Goal: Information Seeking & Learning: Understand process/instructions

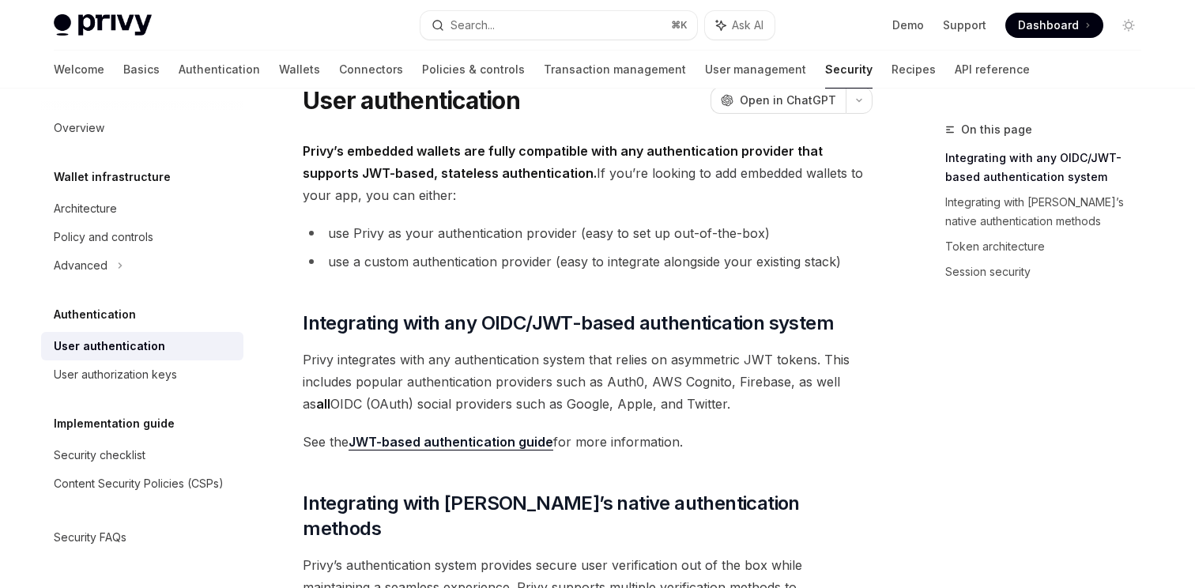
scroll to position [1, 0]
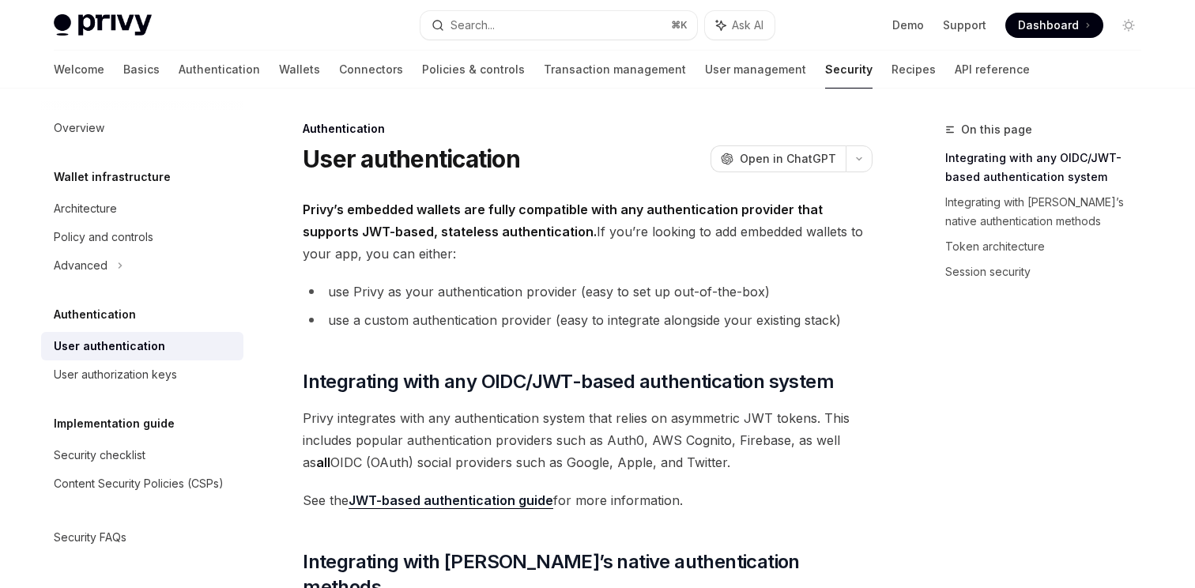
click at [510, 500] on link "JWT-based authentication guide" at bounding box center [451, 500] width 205 height 17
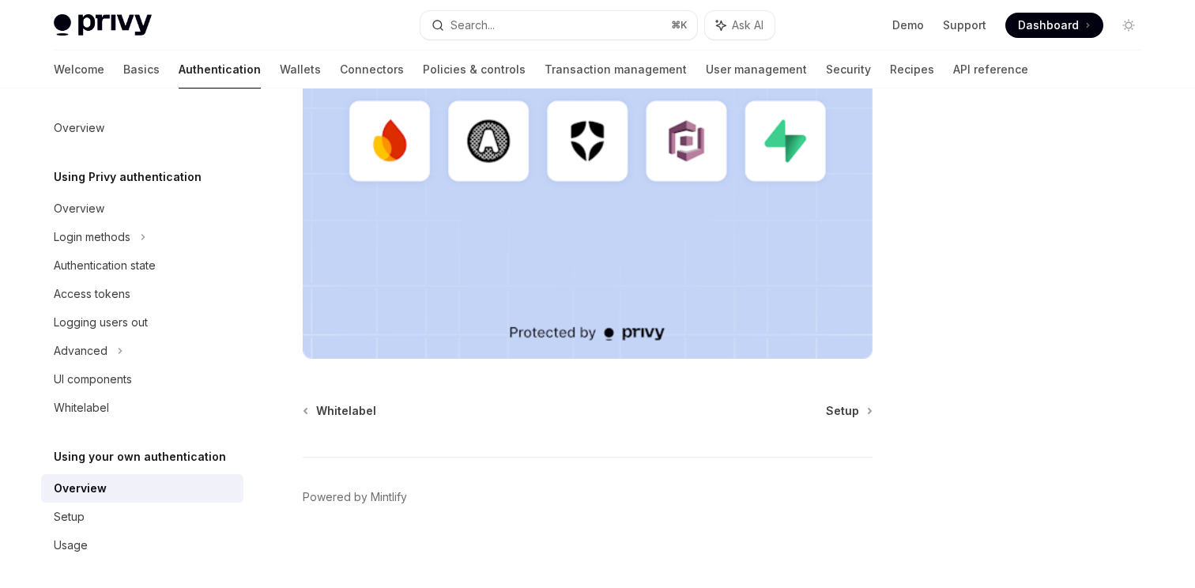
scroll to position [538, 0]
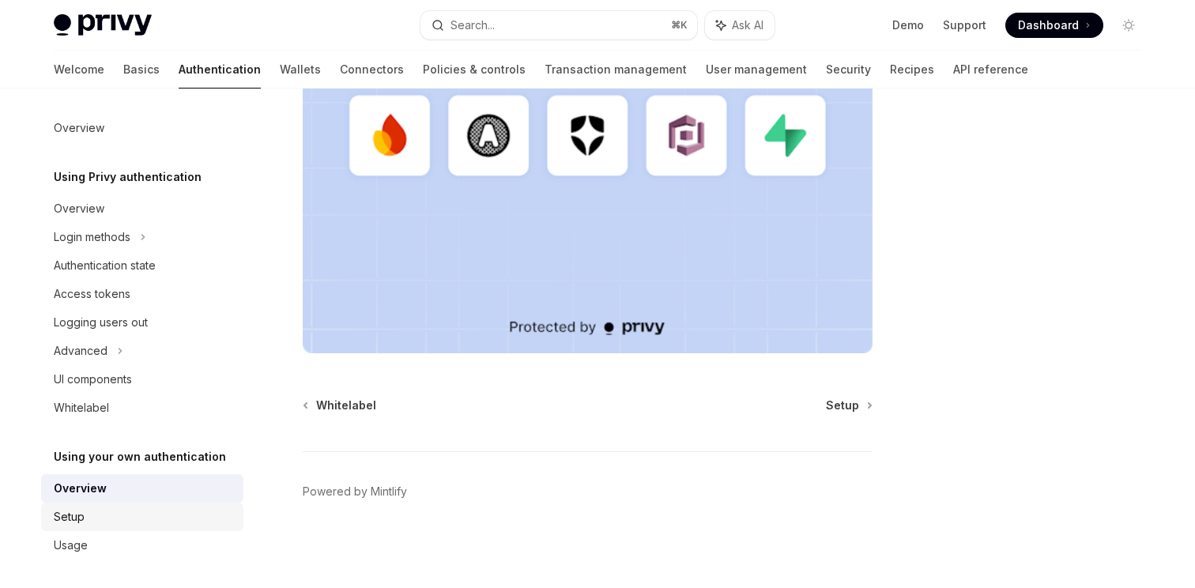
click at [69, 507] on div "Setup" at bounding box center [69, 516] width 31 height 19
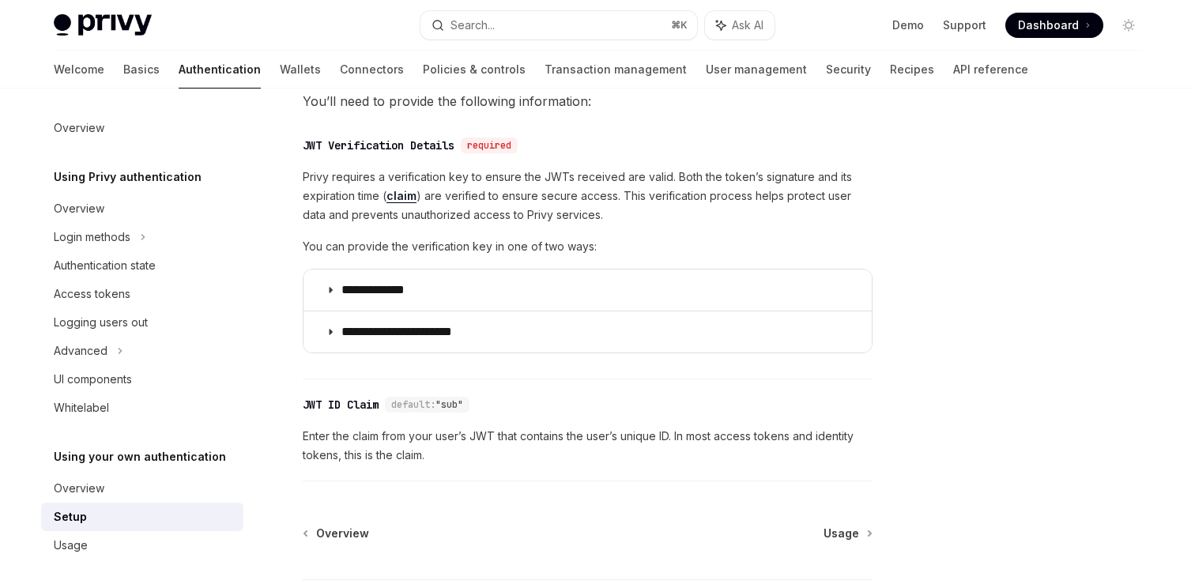
scroll to position [802, 0]
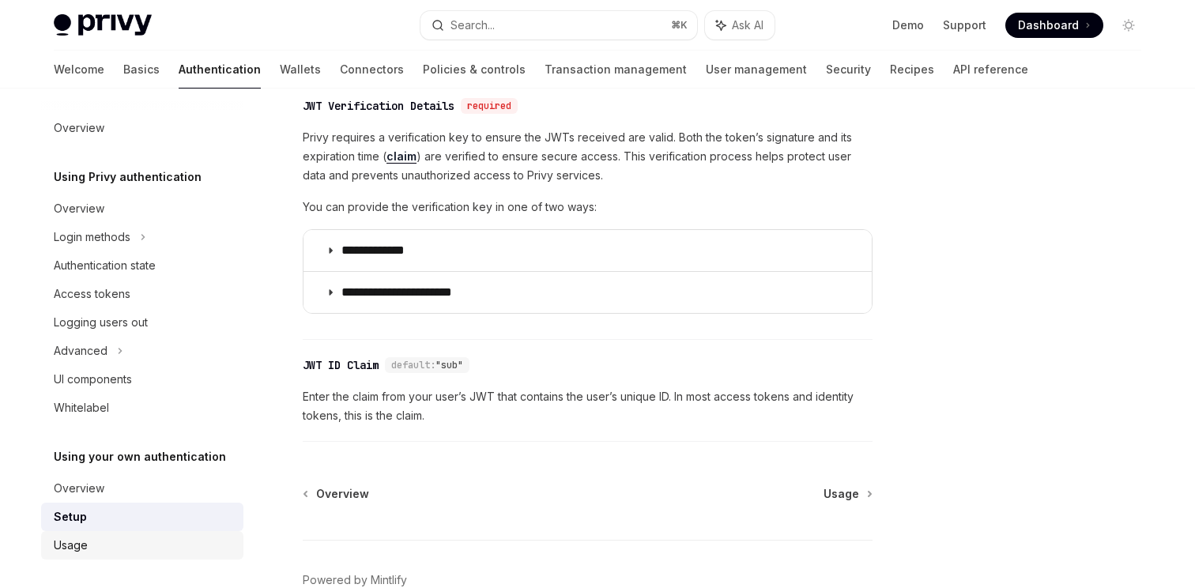
click at [144, 537] on div "Usage" at bounding box center [144, 545] width 180 height 19
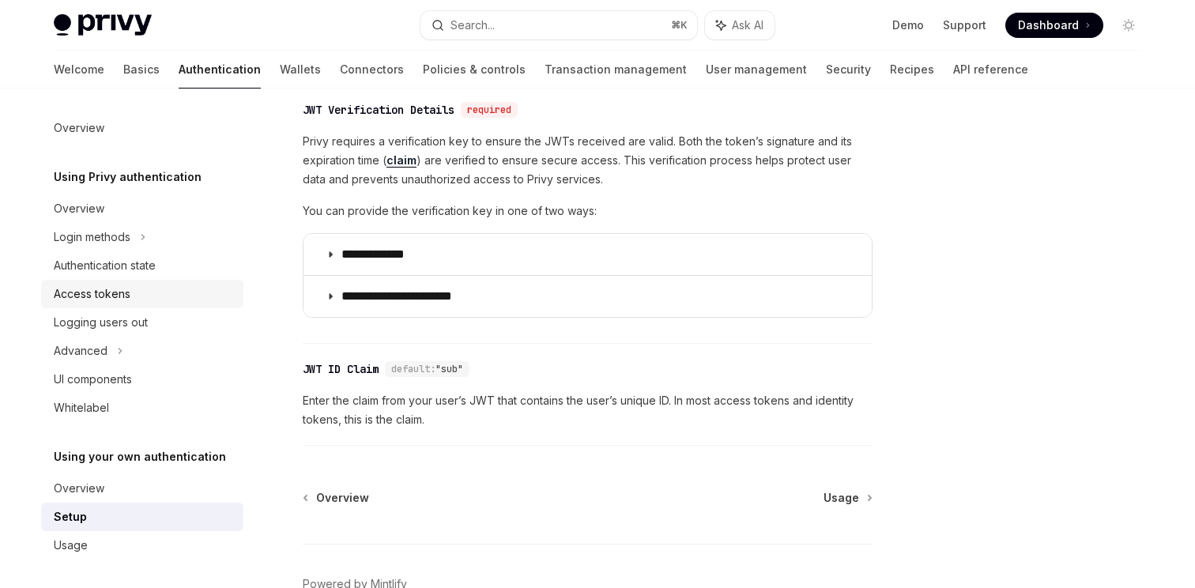
scroll to position [802, 0]
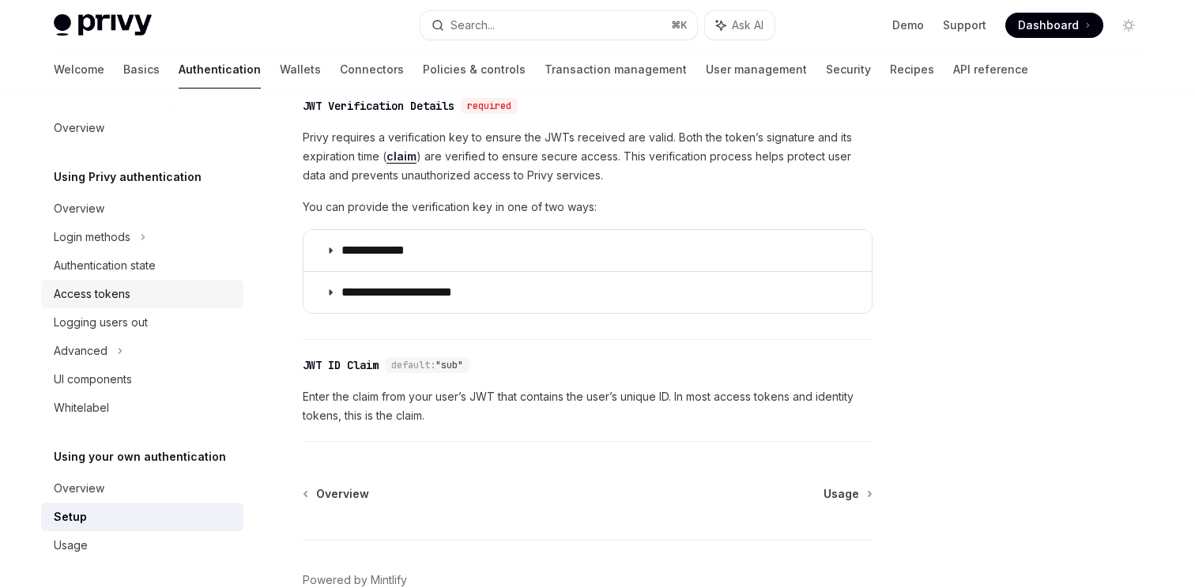
click at [100, 296] on div "Access tokens" at bounding box center [92, 294] width 77 height 19
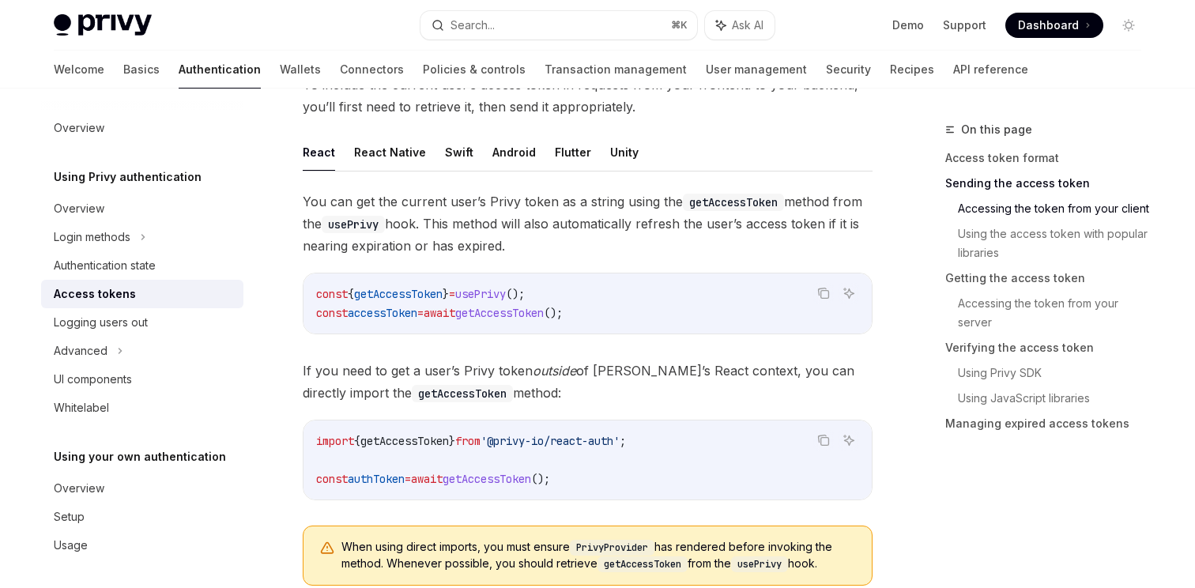
scroll to position [682, 0]
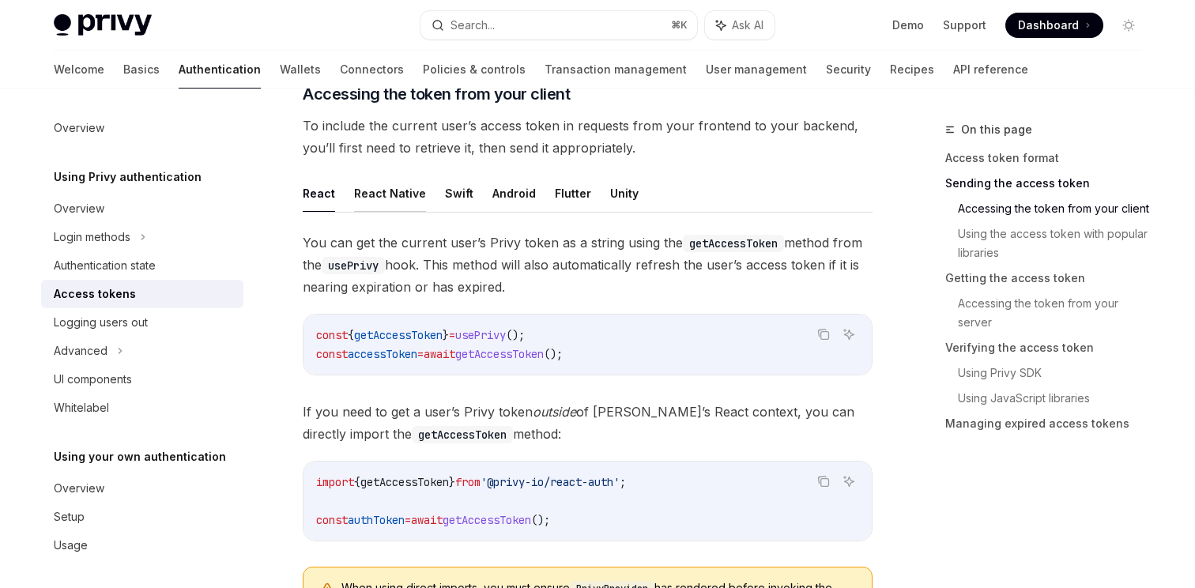
click at [355, 194] on button "React Native" at bounding box center [390, 193] width 72 height 37
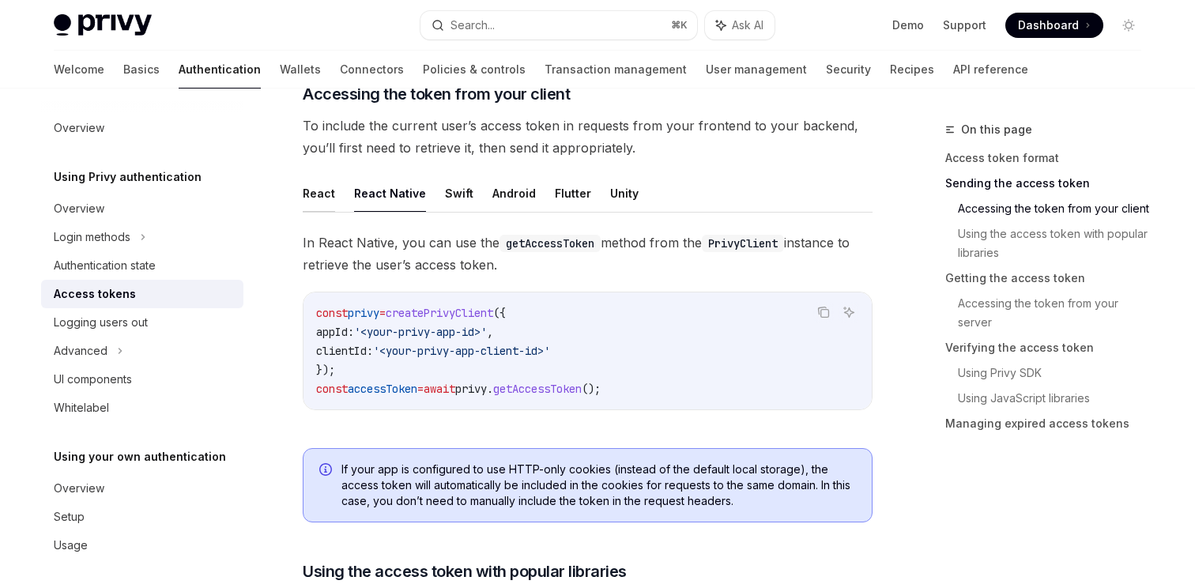
click at [318, 198] on button "React" at bounding box center [319, 193] width 32 height 37
type textarea "*"
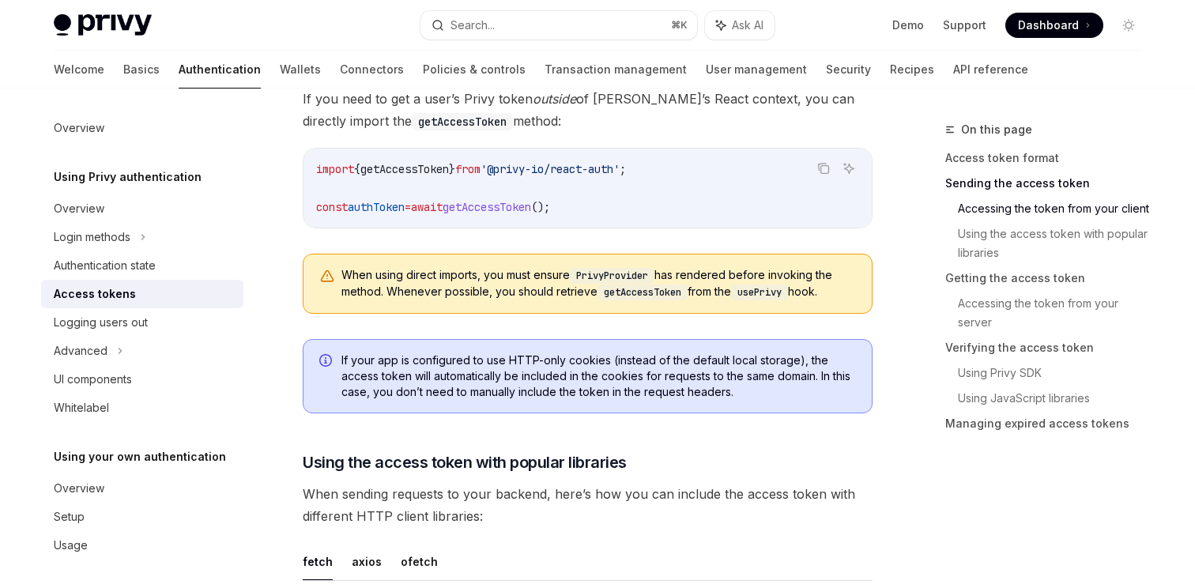
scroll to position [974, 0]
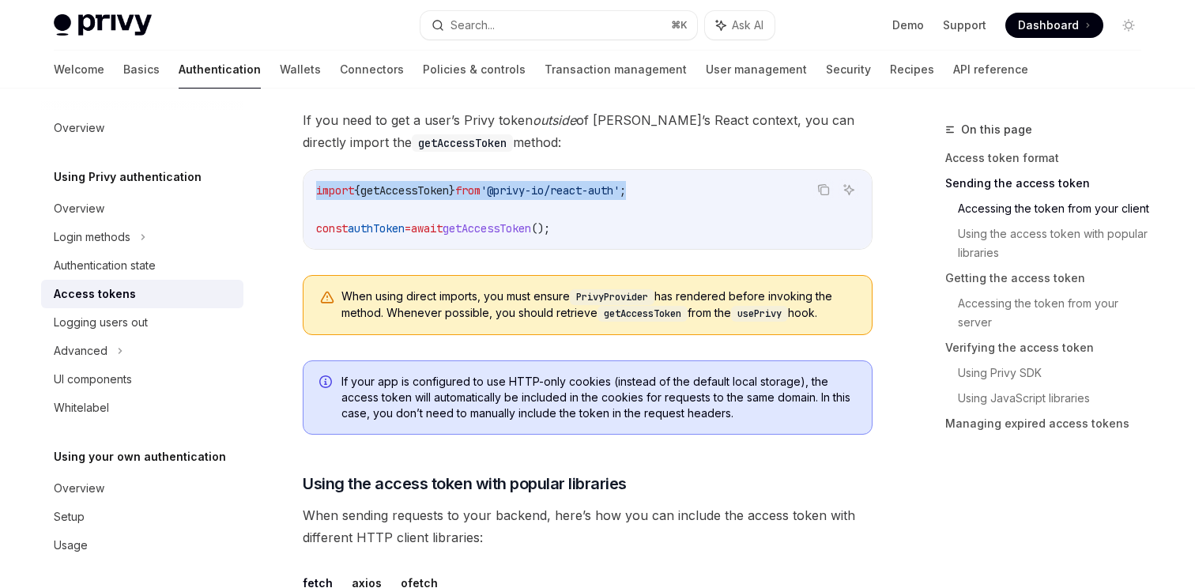
drag, startPoint x: 687, startPoint y: 191, endPoint x: 294, endPoint y: 191, distance: 392.8
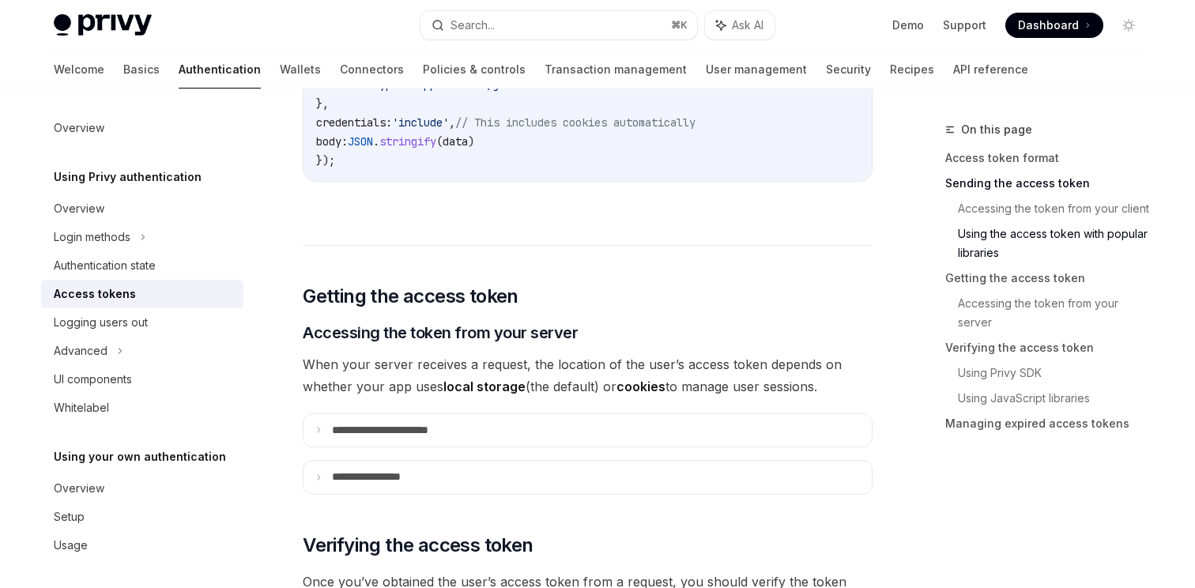
scroll to position [1838, 0]
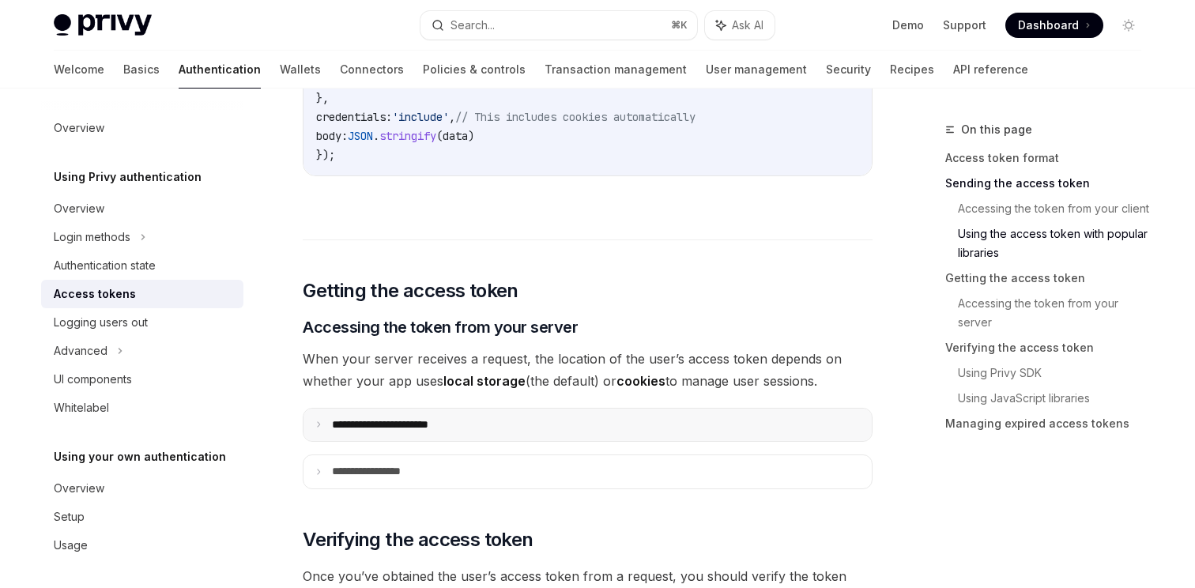
click at [310, 421] on summary "**********" at bounding box center [588, 425] width 568 height 33
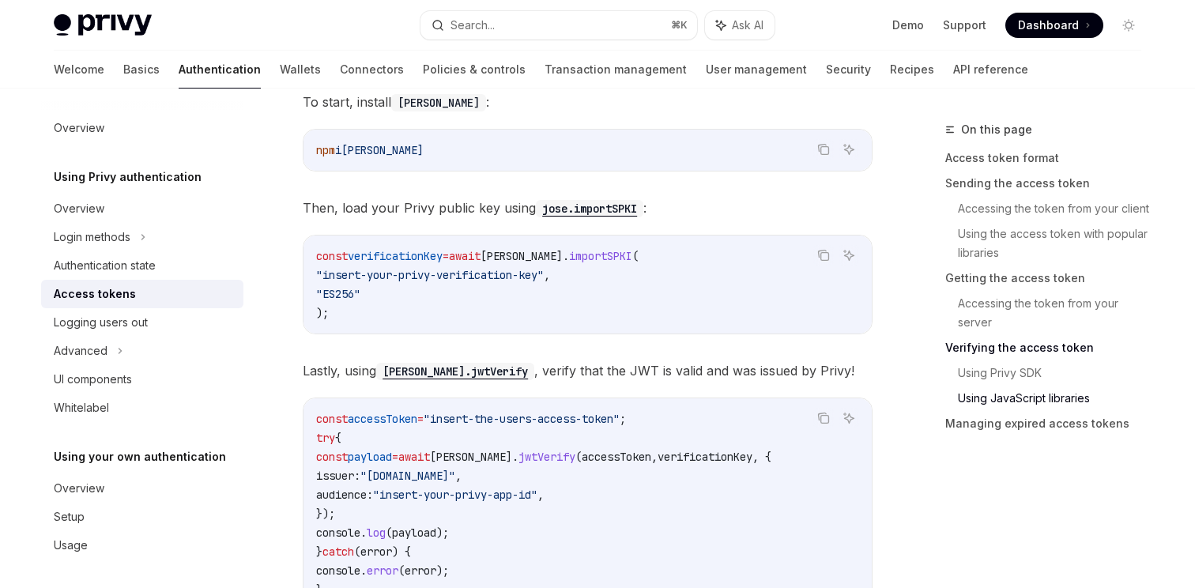
scroll to position [3885, 0]
